Goal: Transaction & Acquisition: Purchase product/service

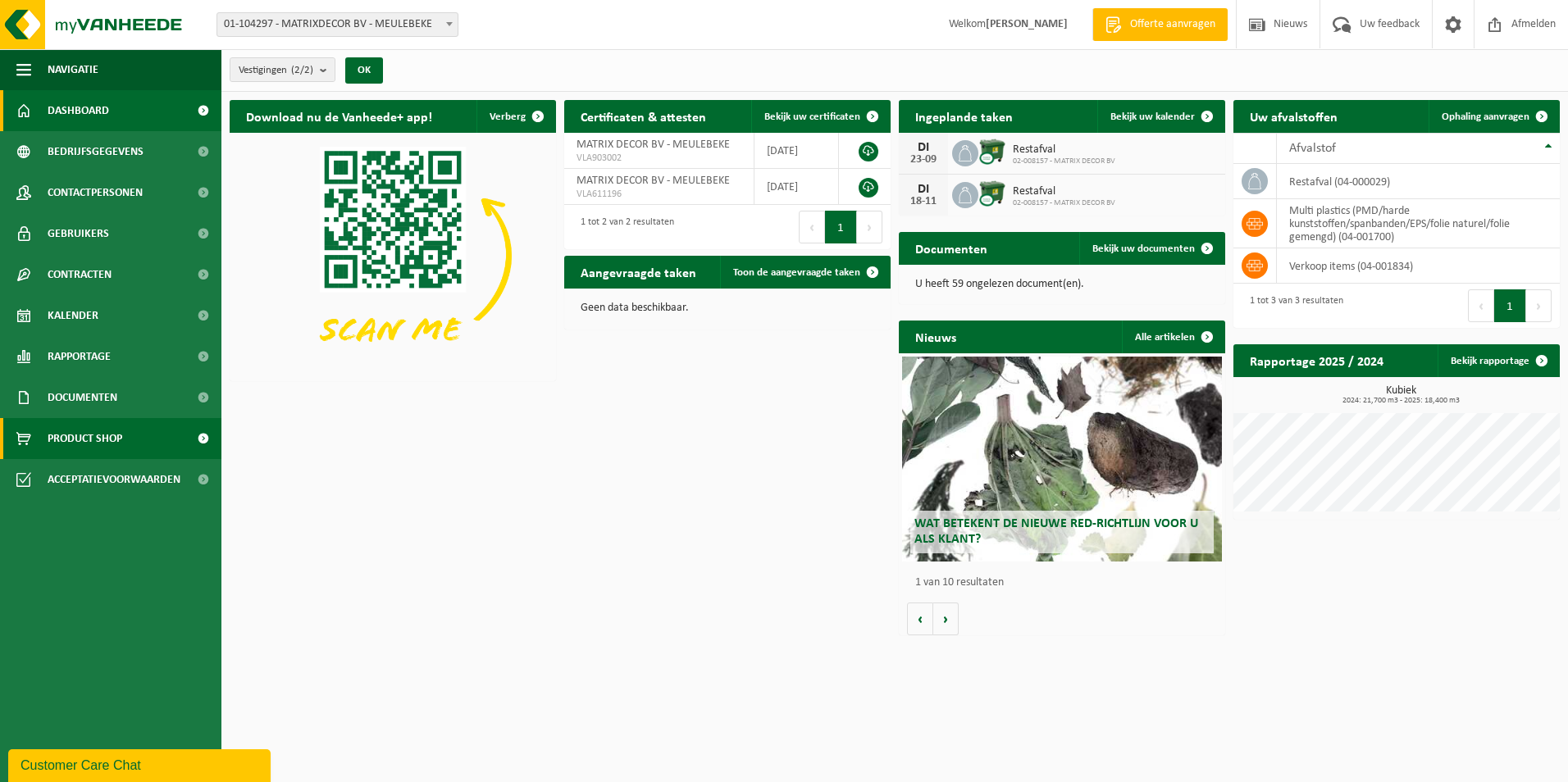
click at [115, 431] on span "Product Shop" at bounding box center [84, 438] width 75 height 41
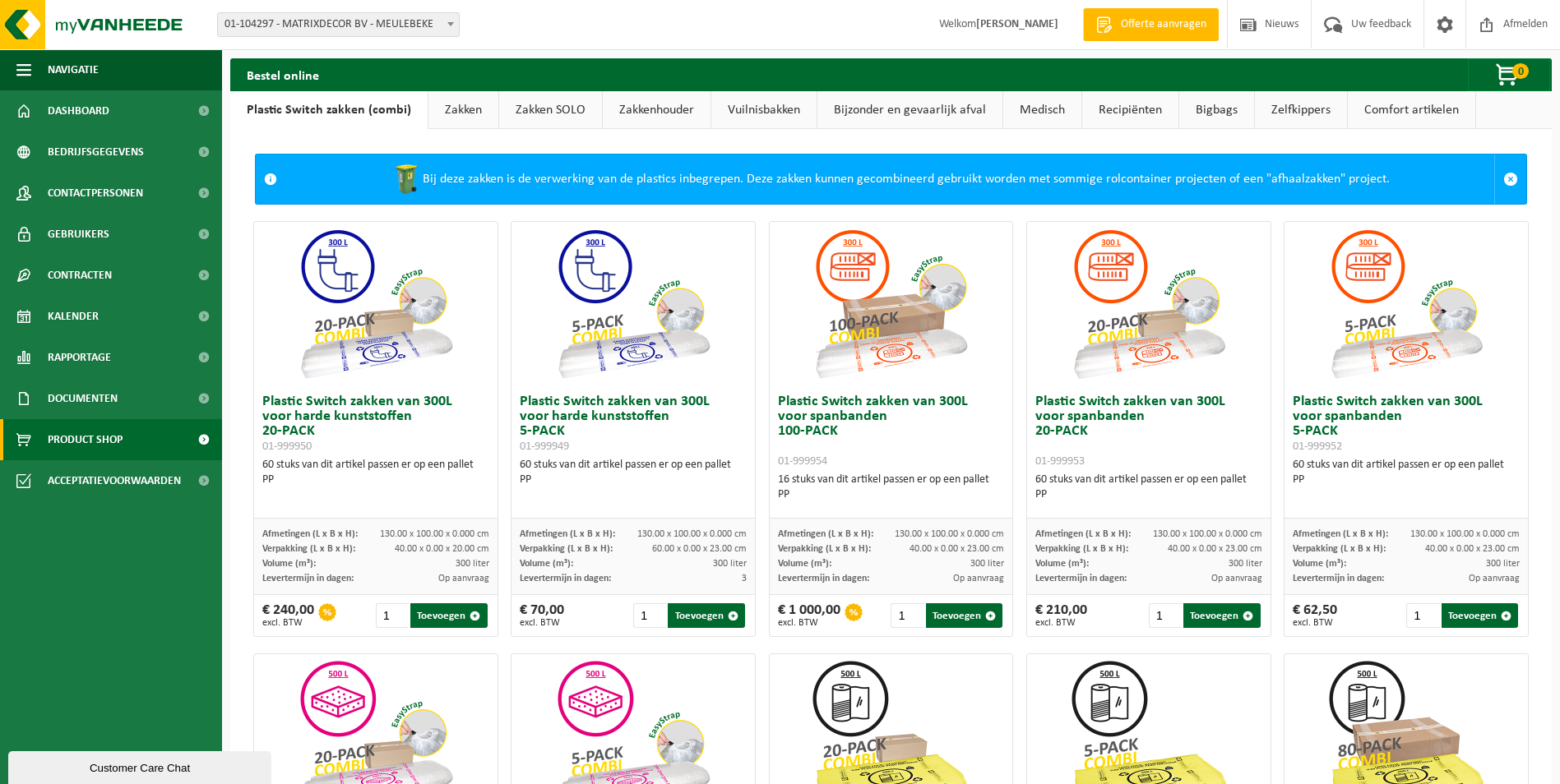
click at [766, 108] on link "Vuilnisbakken" at bounding box center [764, 109] width 106 height 38
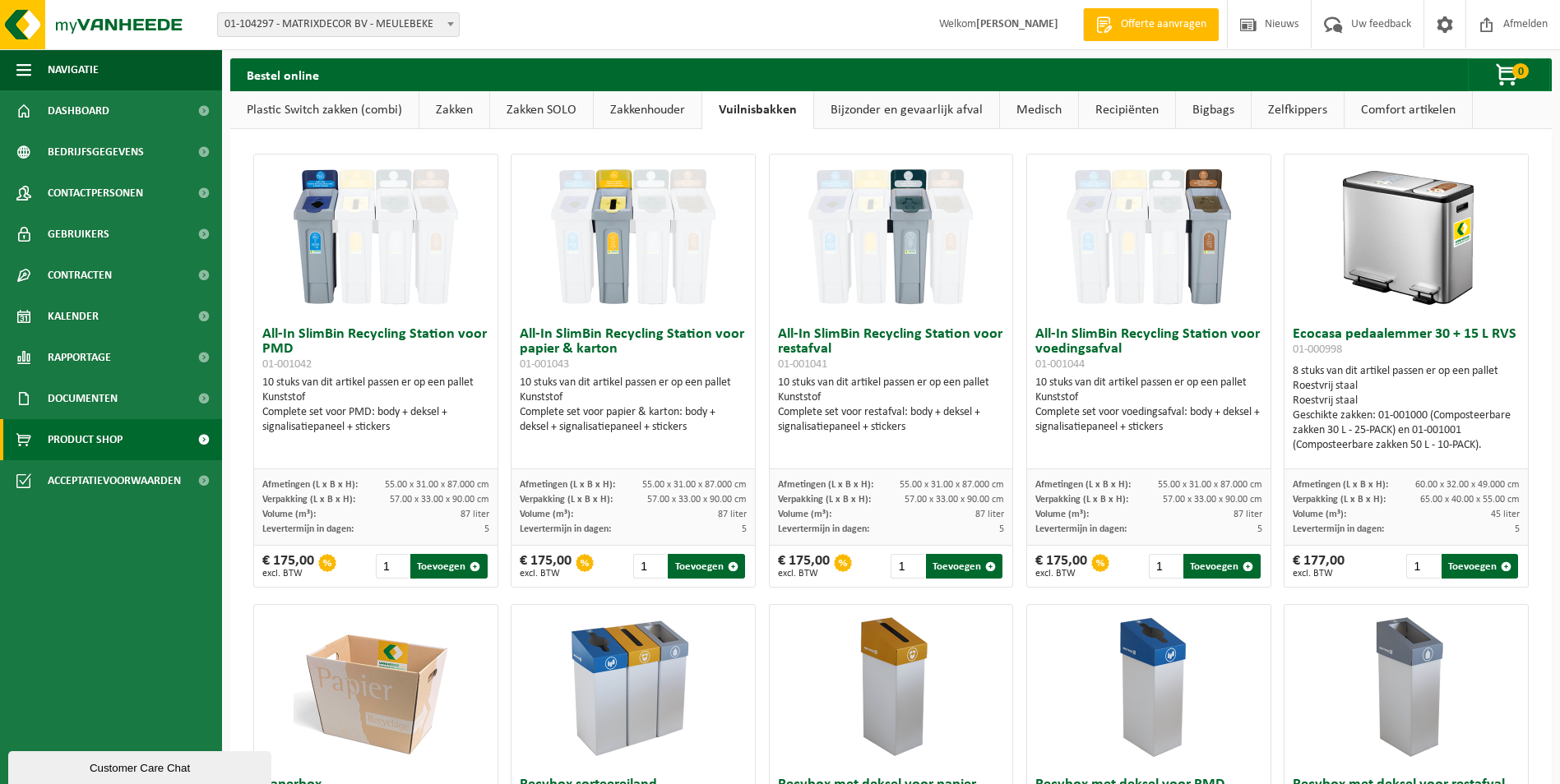
click at [316, 241] on img at bounding box center [375, 236] width 164 height 164
click at [1382, 236] on img at bounding box center [1405, 236] width 164 height 164
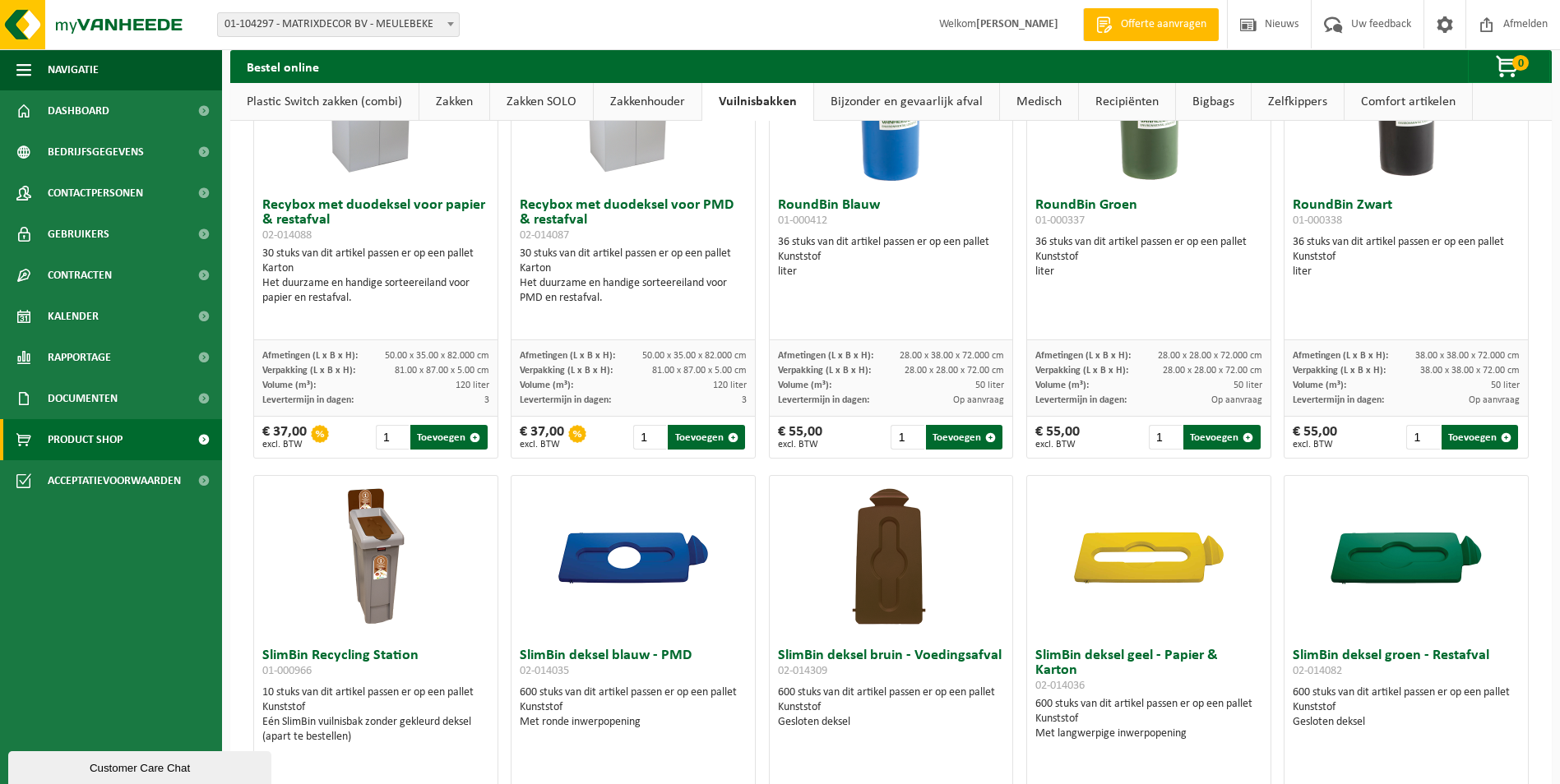
scroll to position [1151, 0]
